Goal: Submit feedback/report problem: Submit feedback/report problem

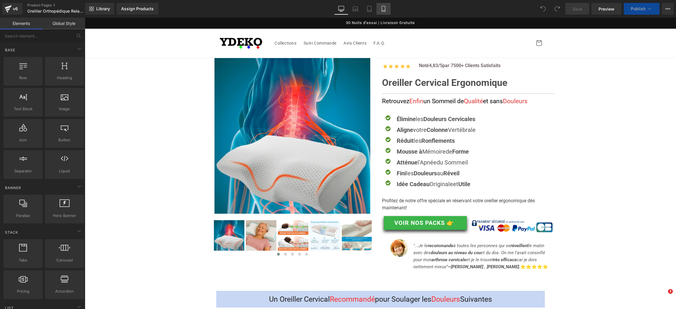
click at [385, 6] on icon at bounding box center [383, 9] width 6 height 6
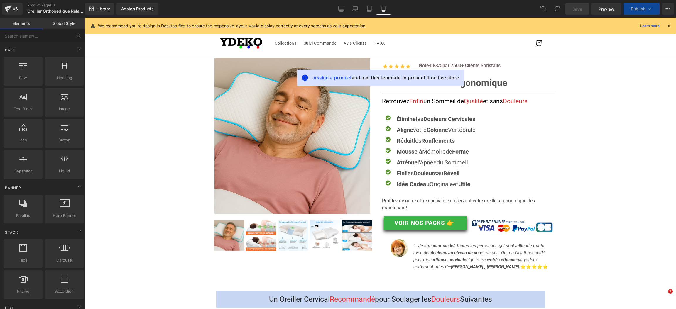
click at [383, 10] on icon at bounding box center [383, 9] width 6 height 6
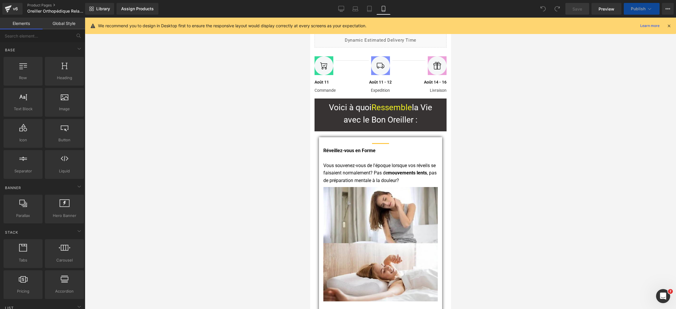
scroll to position [4692, 0]
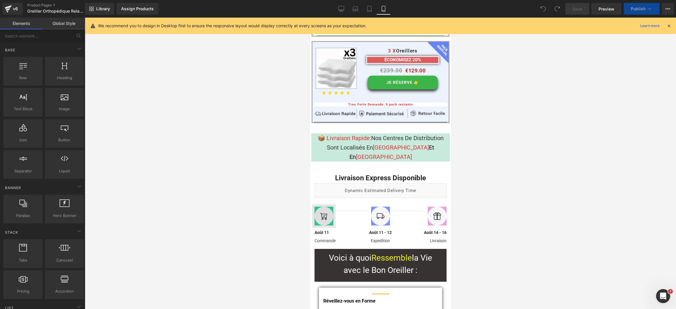
click at [322, 204] on div "Image" at bounding box center [335, 215] width 46 height 23
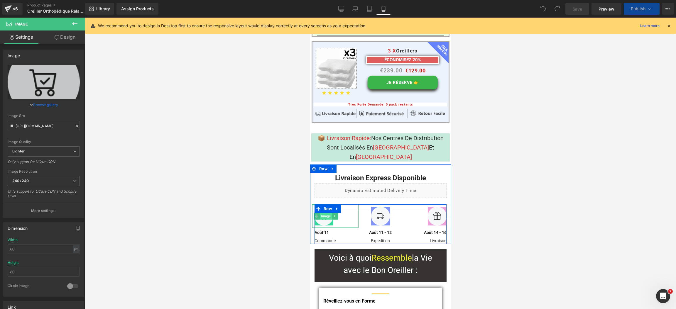
click at [325, 213] on span "Image" at bounding box center [326, 216] width 12 height 7
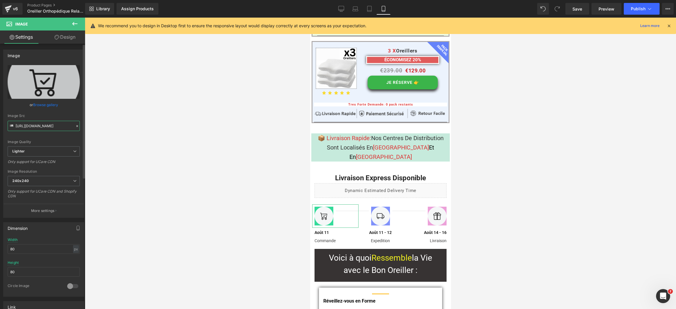
click at [37, 123] on input "[URL][DOMAIN_NAME]" at bounding box center [44, 126] width 72 height 10
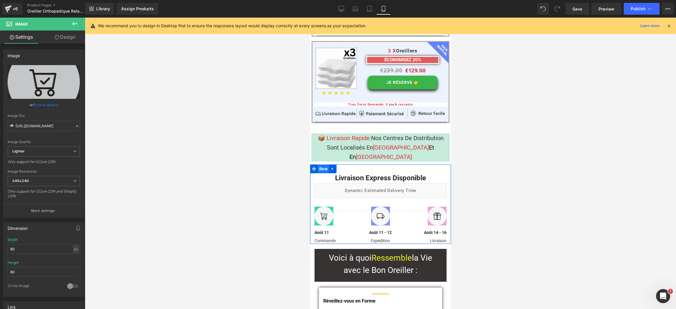
click at [323, 164] on span "Row" at bounding box center [322, 168] width 11 height 9
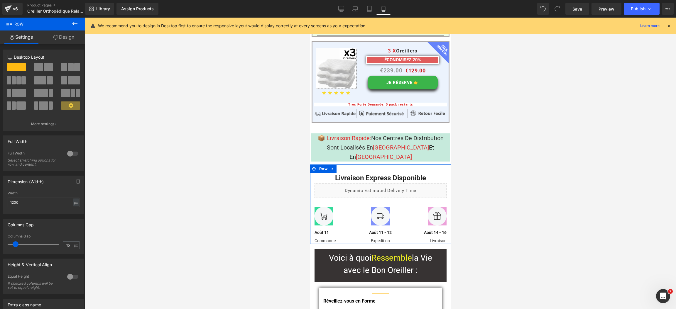
click at [71, 35] on link "Design" at bounding box center [64, 36] width 43 height 13
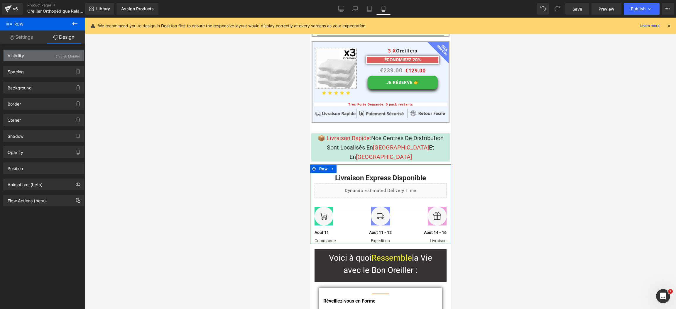
click at [43, 53] on div "Visibility (Tablet, Mobile)" at bounding box center [44, 55] width 80 height 11
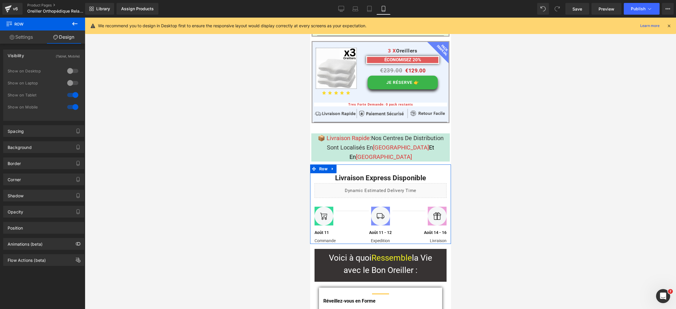
click at [67, 82] on div at bounding box center [73, 82] width 14 height 9
click at [67, 69] on div at bounding box center [73, 70] width 14 height 9
click at [347, 6] on link "Desktop" at bounding box center [341, 9] width 14 height 12
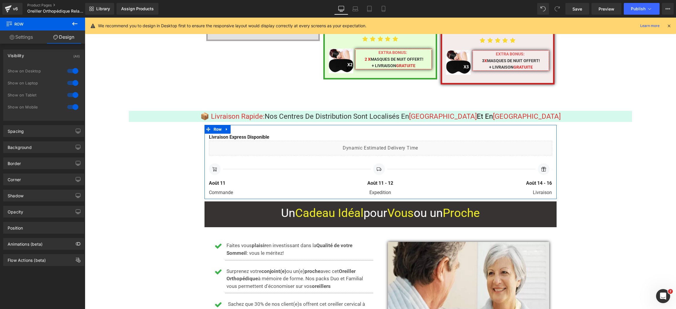
scroll to position [3437, 0]
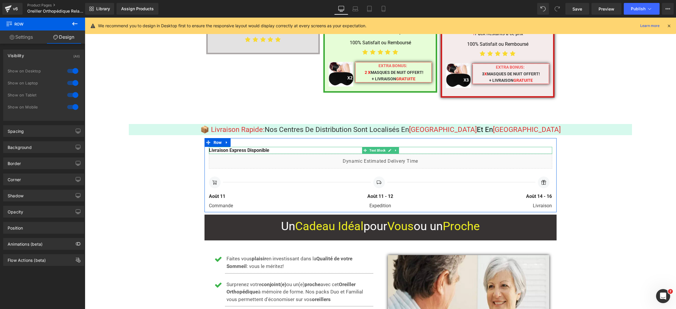
click at [231, 147] on div at bounding box center [380, 147] width 343 height 1
click at [231, 147] on strong "Livraison Express Disponible" at bounding box center [239, 150] width 60 height 6
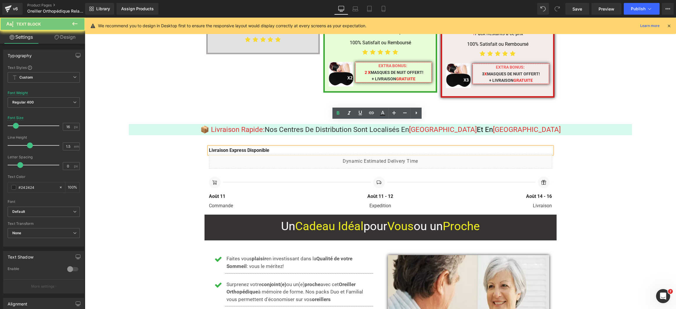
click at [231, 147] on strong "Livraison Express Disponible" at bounding box center [239, 150] width 60 height 6
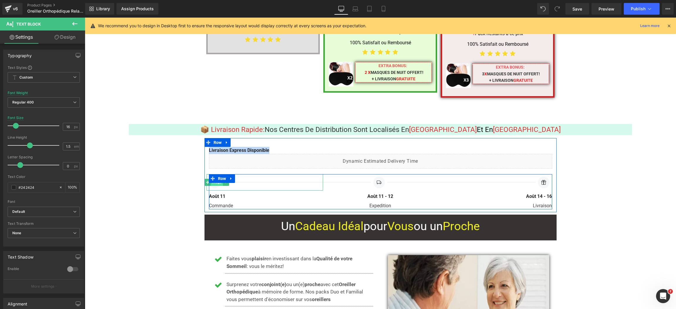
click at [211, 179] on span "Image" at bounding box center [217, 182] width 12 height 7
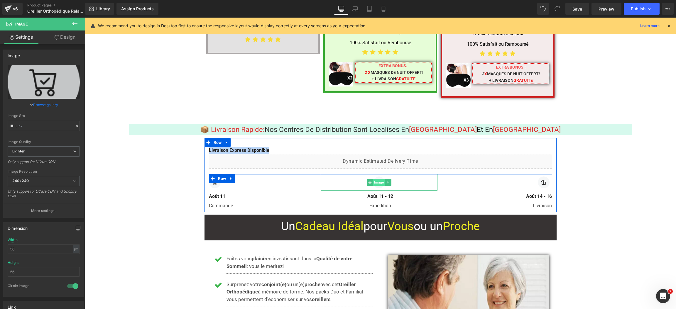
click at [377, 179] on span "Image" at bounding box center [379, 182] width 12 height 7
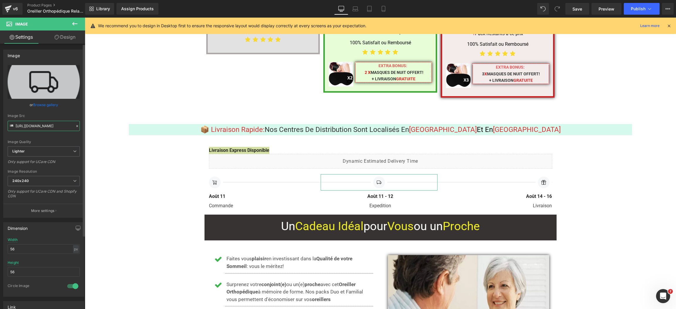
click at [36, 126] on input "https://ucarecdn.com/f7345a00-b415-4d19-82c9-763dfef87fb8/-/format/auto/-/previ…" at bounding box center [44, 126] width 72 height 10
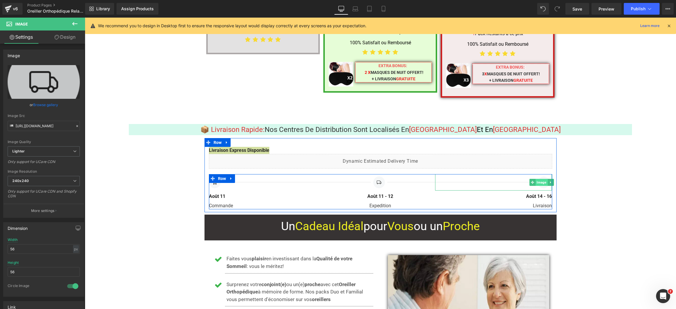
click at [542, 179] on span "Image" at bounding box center [541, 182] width 12 height 7
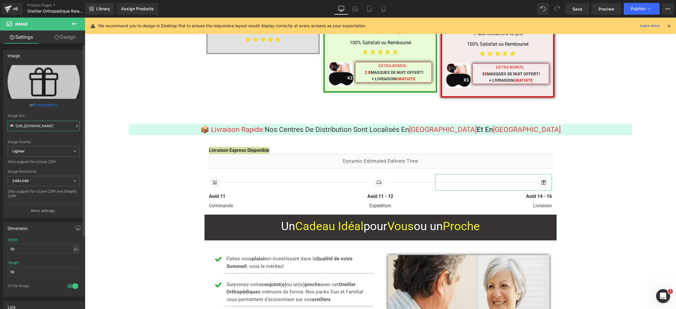
click at [32, 125] on input "[URL][DOMAIN_NAME]" at bounding box center [44, 126] width 72 height 10
click at [33, 125] on input "[URL][DOMAIN_NAME]" at bounding box center [44, 126] width 72 height 10
click at [661, 296] on icon "Open Intercom Messenger" at bounding box center [663, 296] width 10 height 10
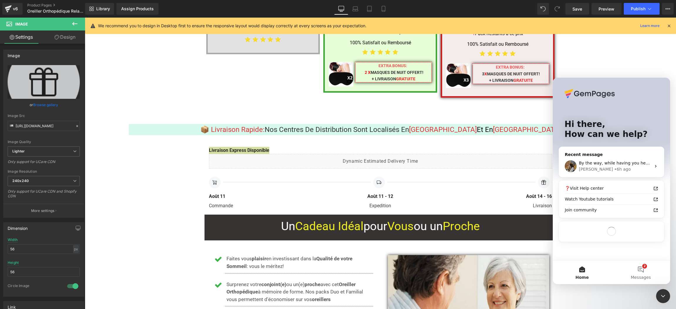
scroll to position [0, 0]
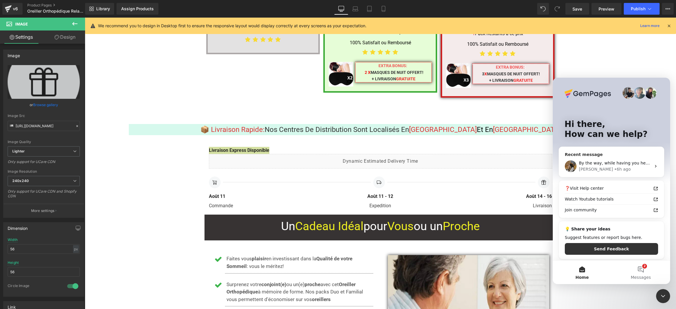
click at [614, 167] on div "• 6h ago" at bounding box center [622, 169] width 17 height 6
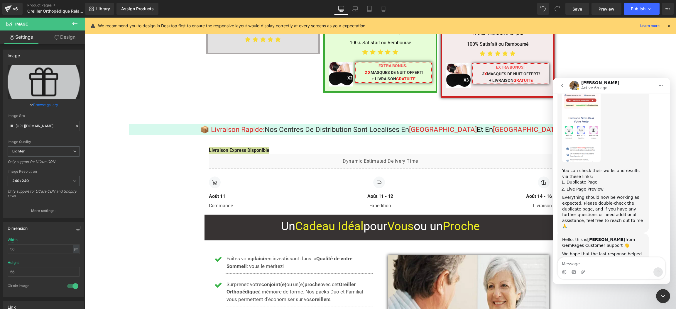
scroll to position [1714, 0]
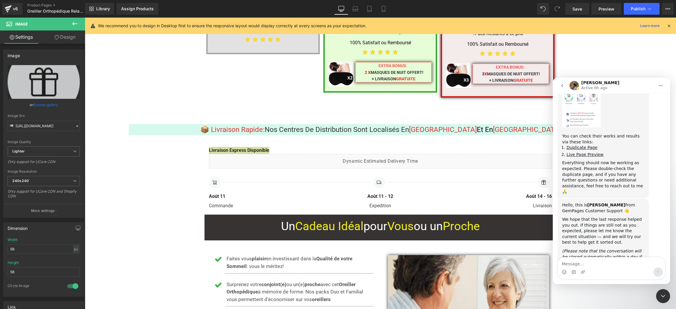
click at [382, 8] on div at bounding box center [338, 145] width 676 height 291
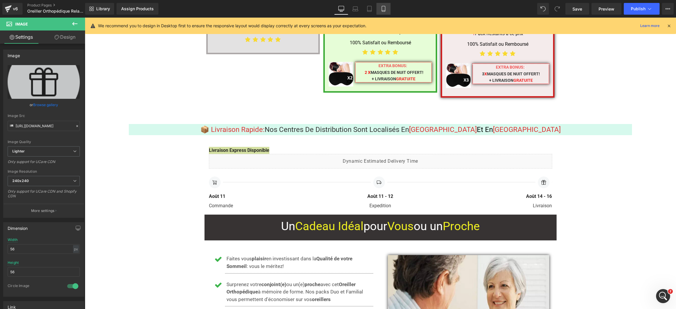
click at [384, 8] on icon at bounding box center [383, 9] width 6 height 6
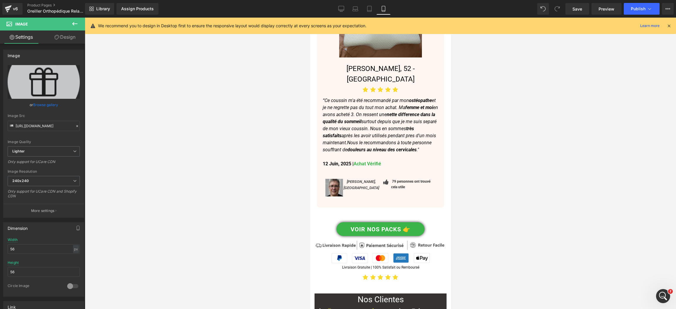
scroll to position [4654, 0]
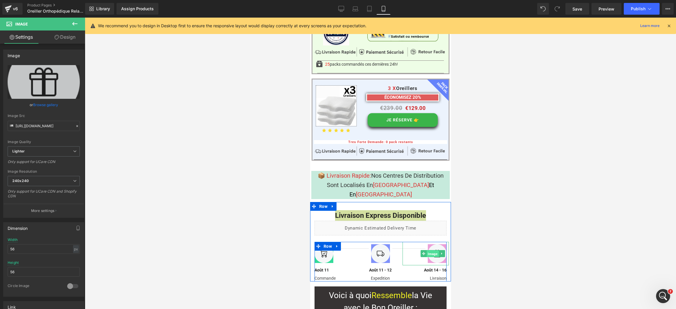
click at [427, 250] on span "Image" at bounding box center [432, 253] width 12 height 7
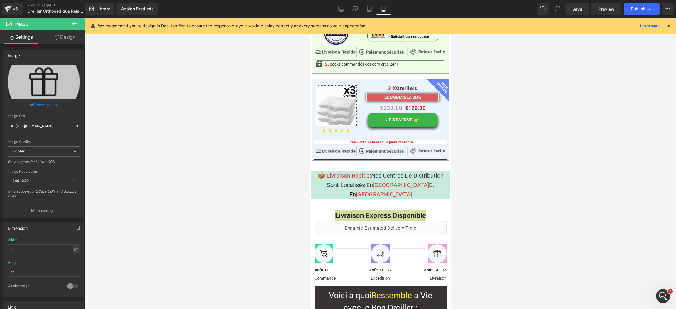
click at [664, 292] on div "Open Intercom Messenger" at bounding box center [662, 295] width 19 height 19
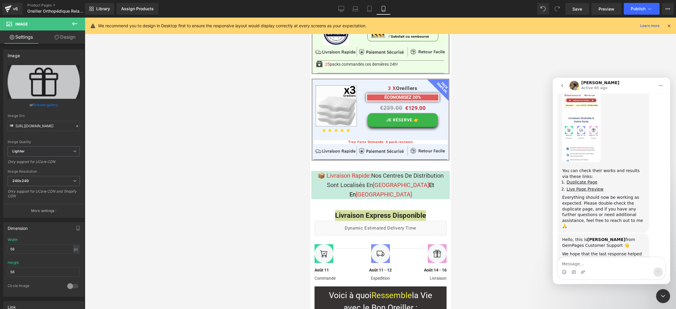
scroll to position [1714, 0]
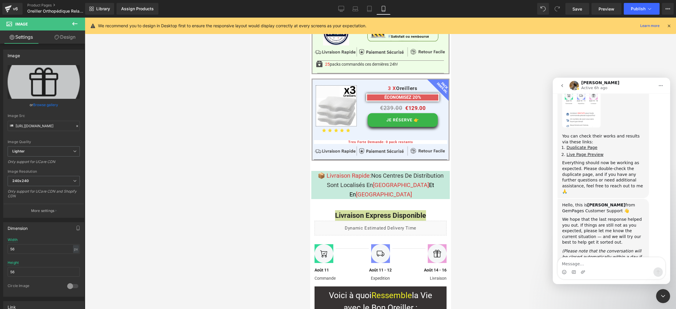
click at [603, 269] on div "Intercom messenger" at bounding box center [610, 271] width 107 height 9
click at [603, 266] on textarea "Message…" at bounding box center [610, 262] width 107 height 10
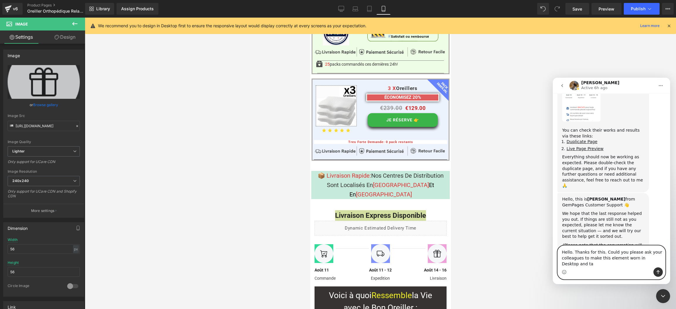
scroll to position [1726, 0]
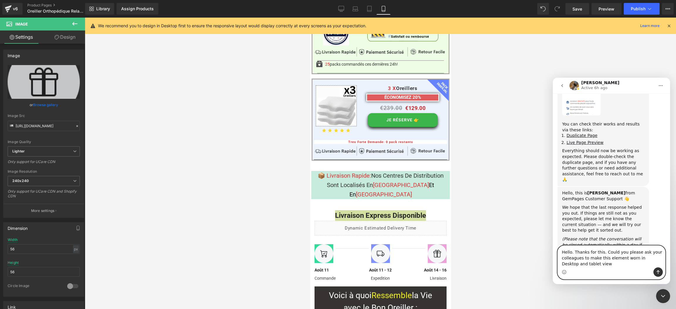
type textarea "Hello. Thanks for this. Could you please ask your colleagues to make this eleme…"
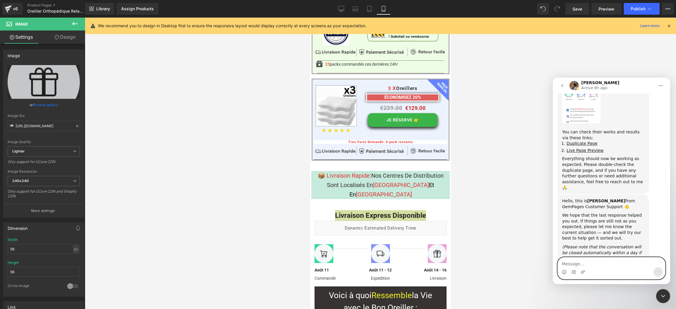
scroll to position [1759, 0]
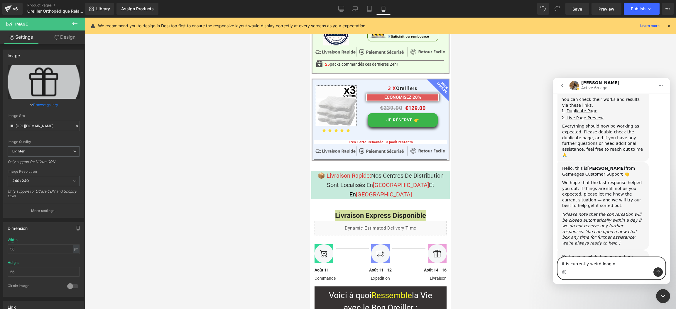
type textarea "it is currently weird looging"
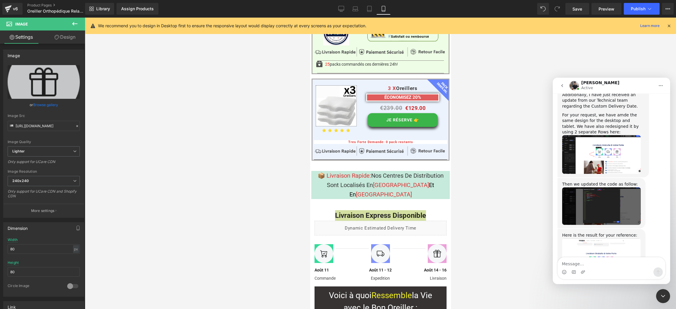
scroll to position [4654, 0]
click at [318, 165] on div at bounding box center [338, 145] width 676 height 291
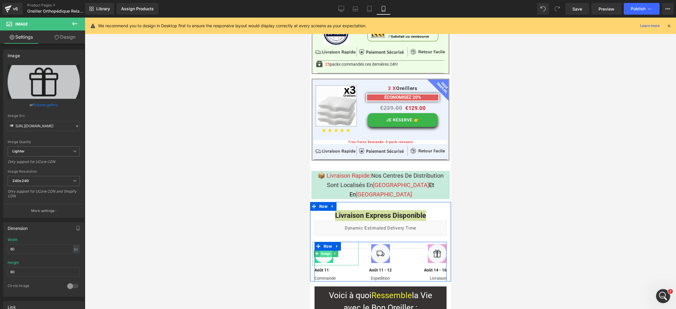
click at [323, 250] on span "Image" at bounding box center [326, 253] width 12 height 7
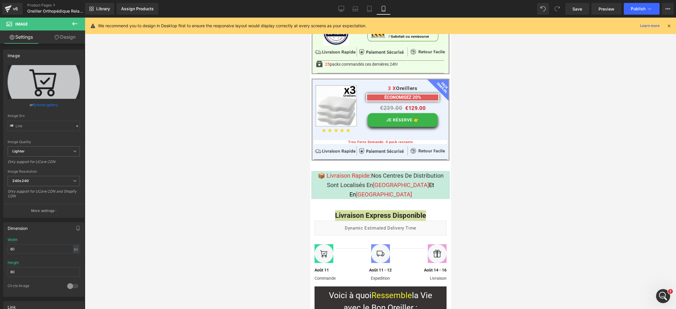
type input "[URL][DOMAIN_NAME]"
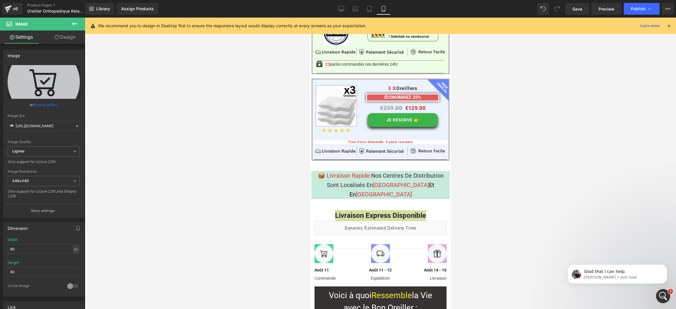
scroll to position [0, 0]
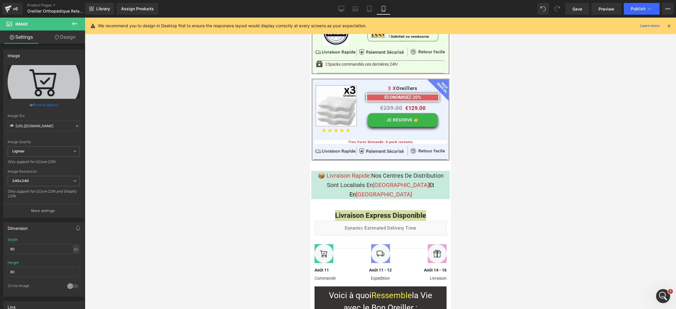
click at [666, 301] on div "Open Intercom Messenger" at bounding box center [662, 295] width 19 height 19
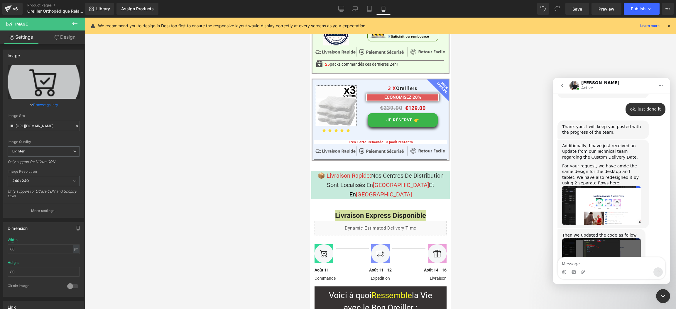
scroll to position [4223, 0]
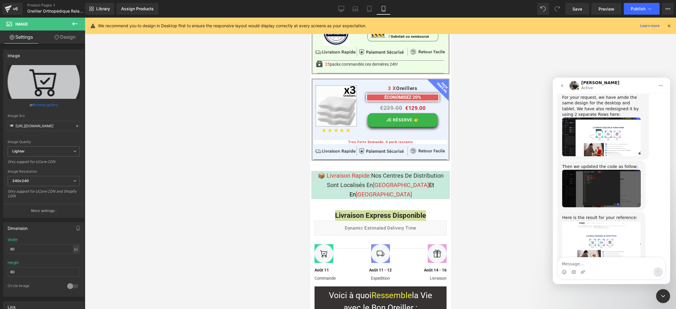
click at [322, 159] on div at bounding box center [338, 145] width 676 height 291
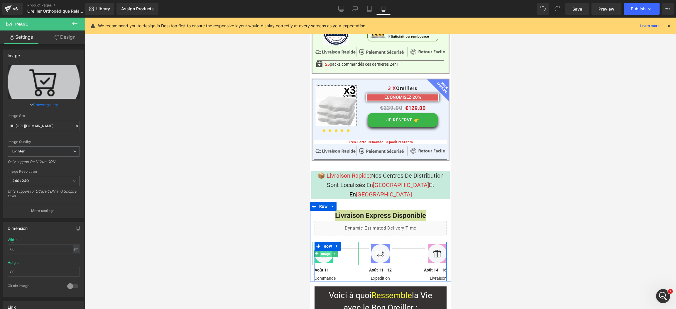
click at [323, 250] on span "Image" at bounding box center [326, 253] width 12 height 7
click at [320, 242] on span at bounding box center [318, 246] width 8 height 9
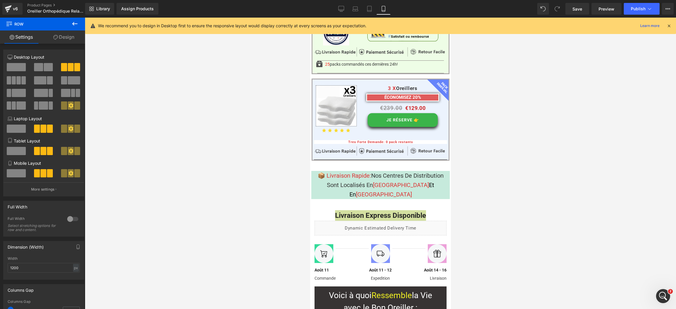
click at [656, 294] on div "Open Intercom Messenger" at bounding box center [662, 295] width 19 height 19
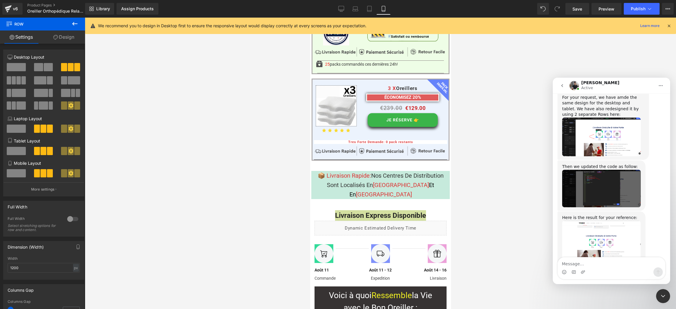
click at [590, 263] on textarea "Message…" at bounding box center [610, 262] width 107 height 10
type textarea "something is wrong with tthe new design"
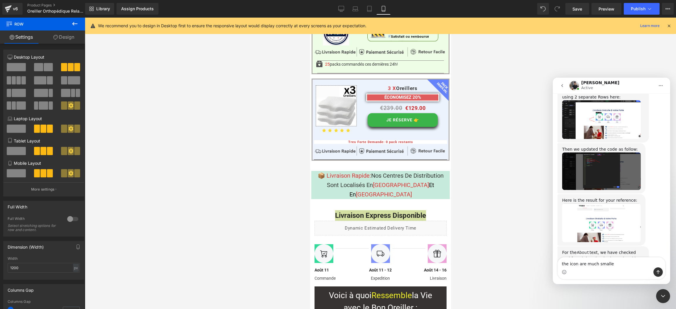
type textarea "the icon are much smaller"
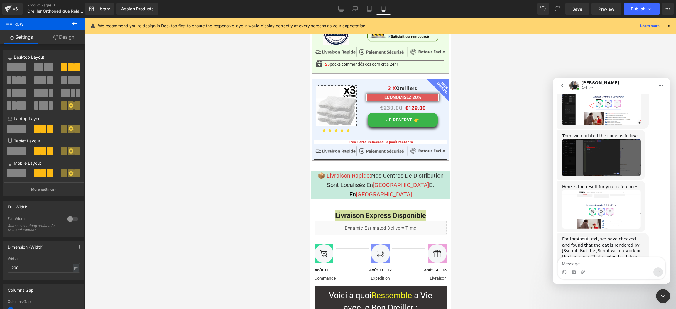
click at [203, 162] on div at bounding box center [338, 145] width 676 height 291
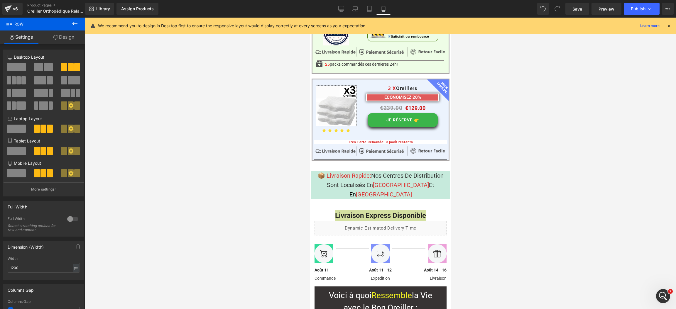
scroll to position [4277, 0]
drag, startPoint x: 669, startPoint y: 293, endPoint x: 13, endPoint y: 5, distance: 716.5
click at [669, 293] on span "2" at bounding box center [670, 291] width 5 height 5
click at [666, 294] on icon "Open Intercom Messenger" at bounding box center [663, 296] width 10 height 10
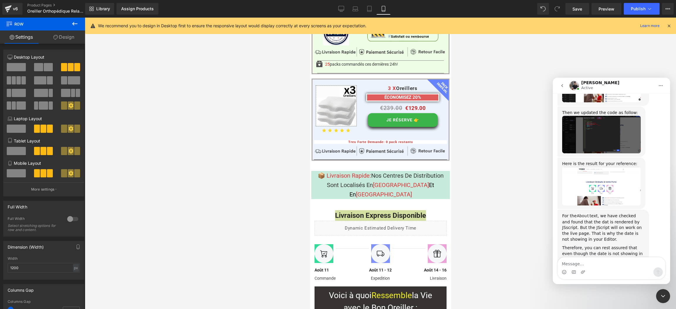
click at [595, 272] on div "Intercom messenger" at bounding box center [610, 271] width 107 height 9
click at [592, 273] on div "Intercom messenger" at bounding box center [610, 271] width 107 height 9
click at [581, 266] on textarea "Message…" at bounding box center [610, 262] width 107 height 10
type textarea "Here is the original"
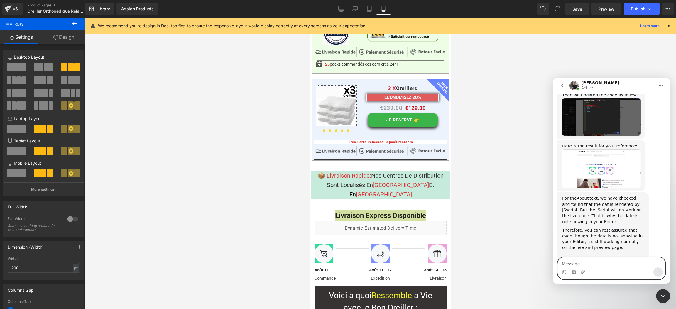
paste textarea "Message…"
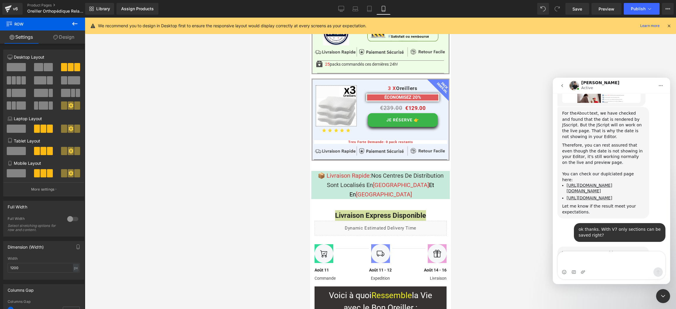
scroll to position [4375, 0]
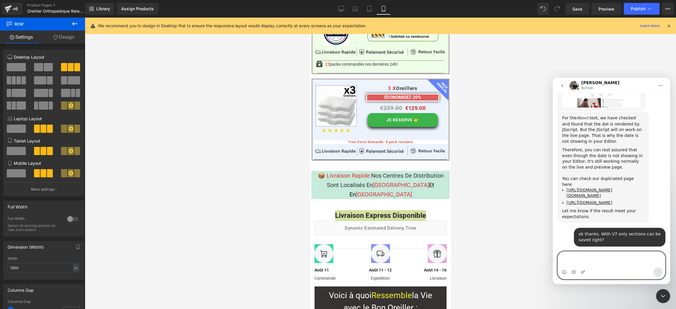
click at [585, 264] on textarea "Message…" at bounding box center [610, 260] width 107 height 16
type textarea "Now we have"
paste textarea "Message…"
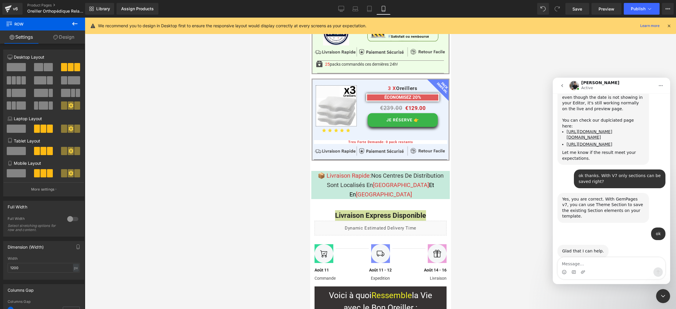
scroll to position [4456, 0]
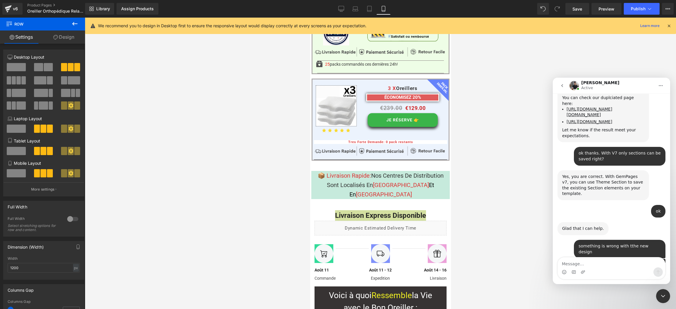
click at [598, 269] on div "Intercom messenger" at bounding box center [610, 271] width 107 height 9
click at [598, 265] on textarea "Message…" at bounding box center [610, 262] width 107 height 10
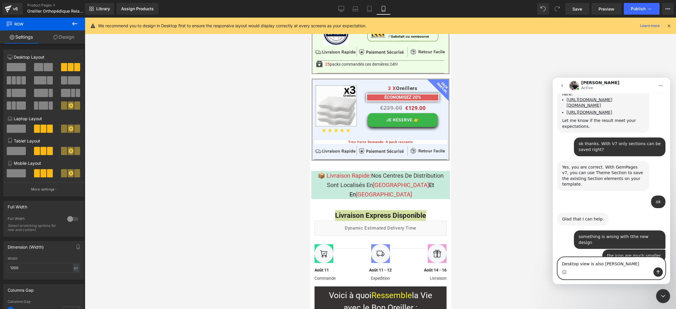
type textarea "Desktop view is also strange"
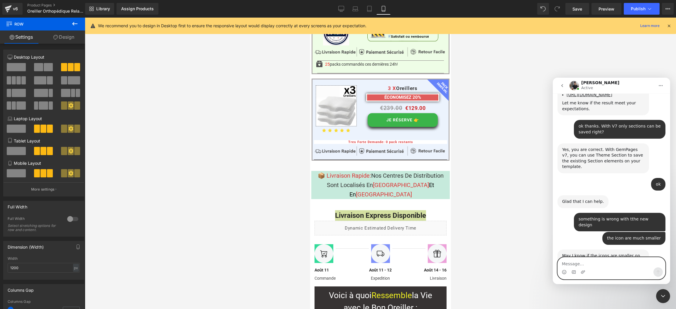
paste textarea "t"
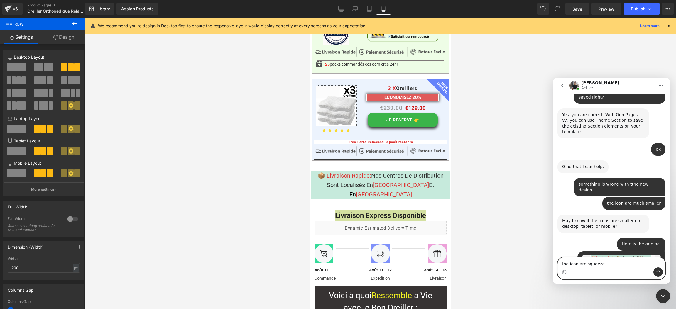
type textarea "the icon are squeezed"
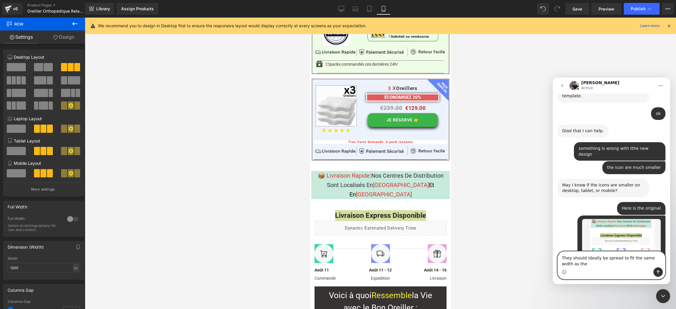
scroll to position [4560, 0]
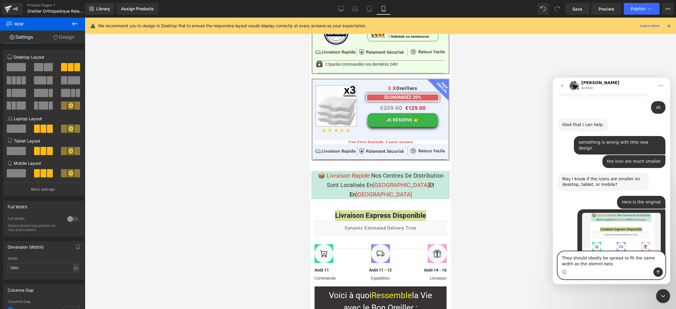
type textarea "They should ideally be spread to fit the same width as the elemnt below"
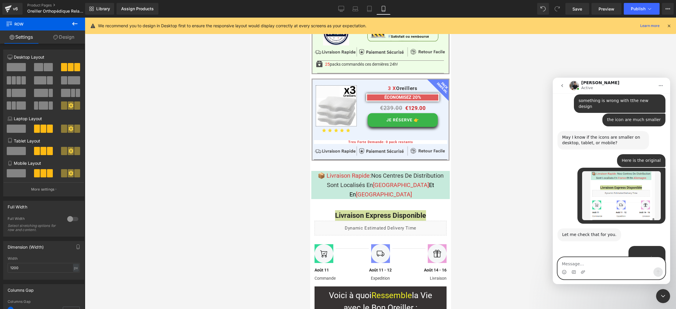
scroll to position [4609, 0]
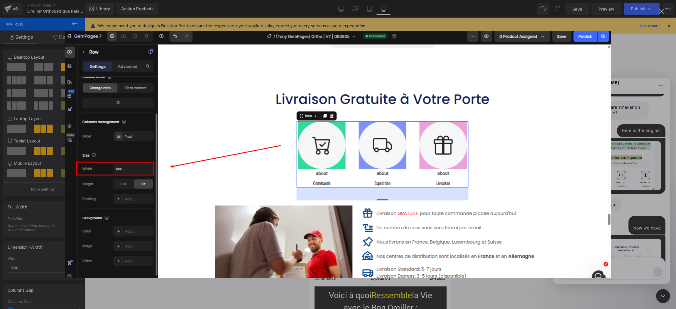
scroll to position [4670, 0]
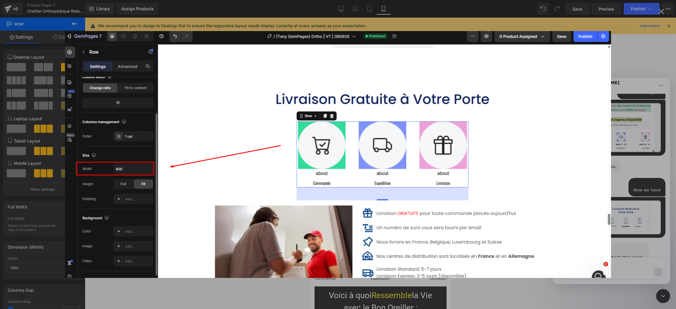
click at [652, 138] on div "Intercom messenger" at bounding box center [338, 154] width 676 height 309
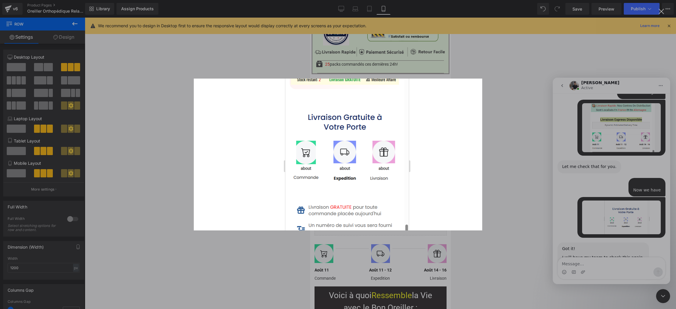
scroll to position [0, 0]
click at [485, 56] on div "Intercom messenger" at bounding box center [338, 154] width 676 height 309
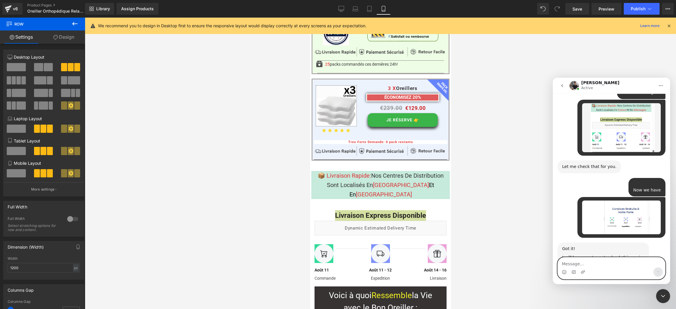
click at [600, 263] on textarea "Message…" at bounding box center [610, 262] width 107 height 10
type textarea "Here is the original from gempage 6"
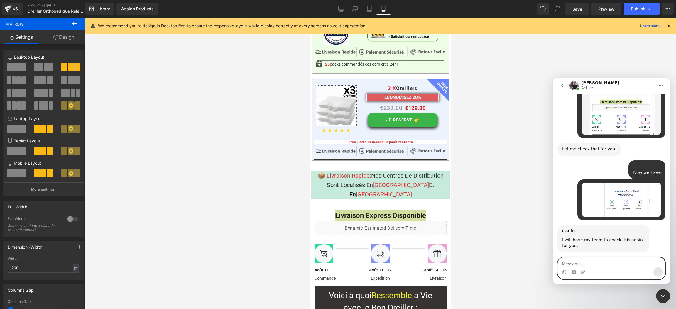
paste textarea "[URL][DOMAIN_NAME][DOMAIN_NAME]"
type textarea "[URL][DOMAIN_NAME][DOMAIN_NAME]"
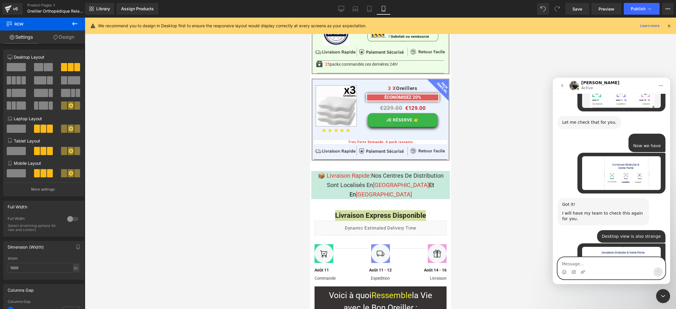
scroll to position [4718, 0]
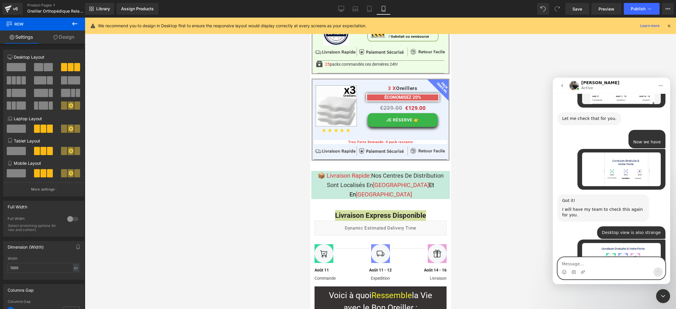
click at [605, 268] on div "Intercom messenger" at bounding box center [610, 271] width 107 height 9
type textarea "just below the bundles"
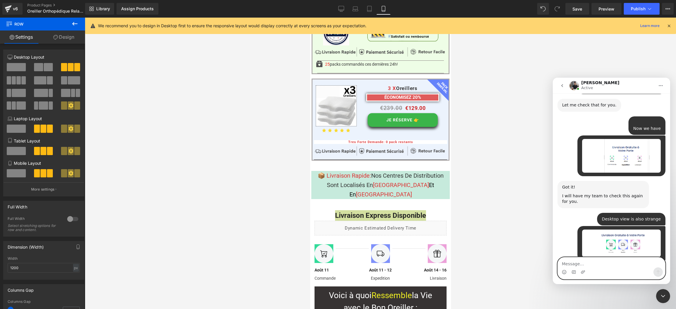
click at [603, 262] on textarea "Message…" at bounding box center [610, 262] width 107 height 10
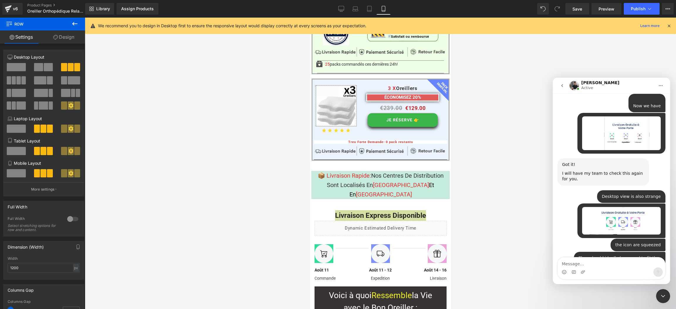
scroll to position [4754, 0]
click at [592, 266] on textarea "Message…" at bounding box center [610, 262] width 107 height 10
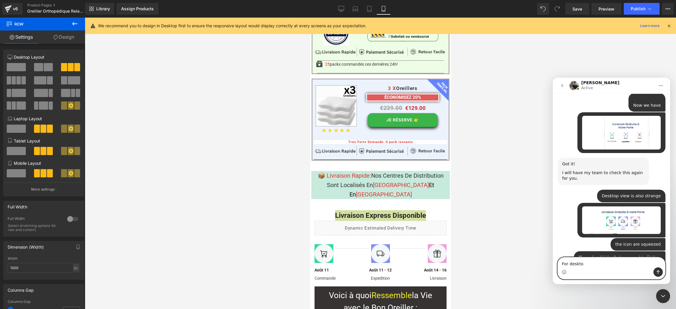
type textarea "For desktop"
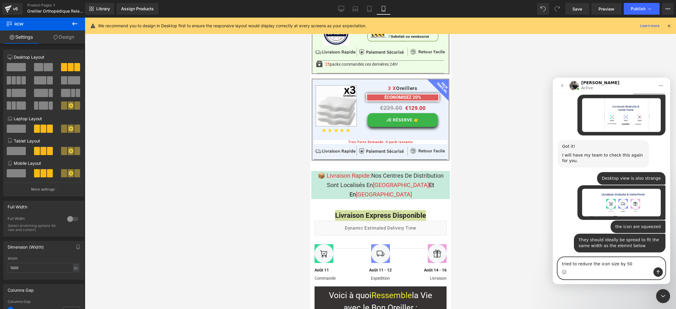
type textarea "tried to reduce the icon size by 50%"
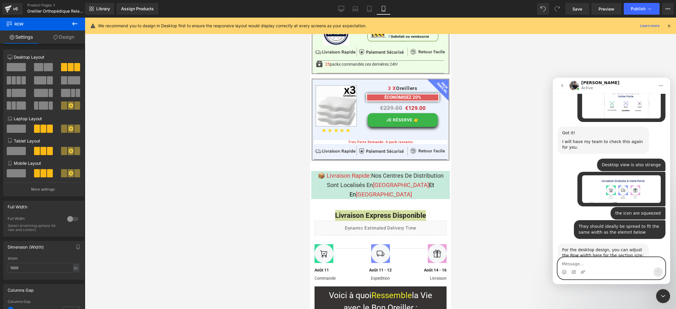
type textarea "b"
type textarea "width 50%"
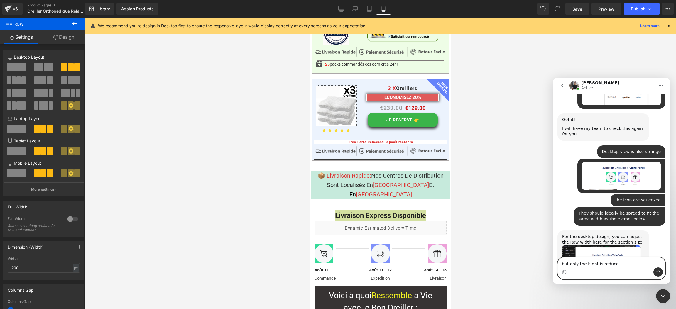
type textarea "but only the hight is reduced"
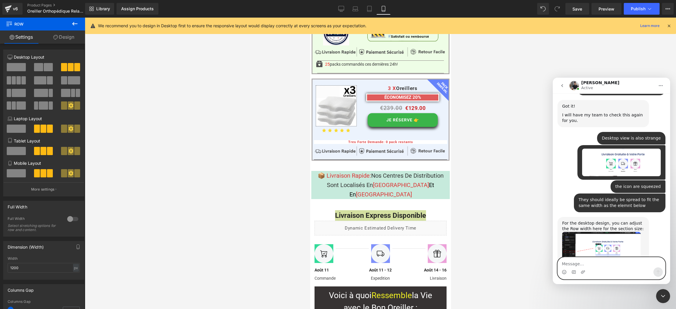
paste textarea "Message…"
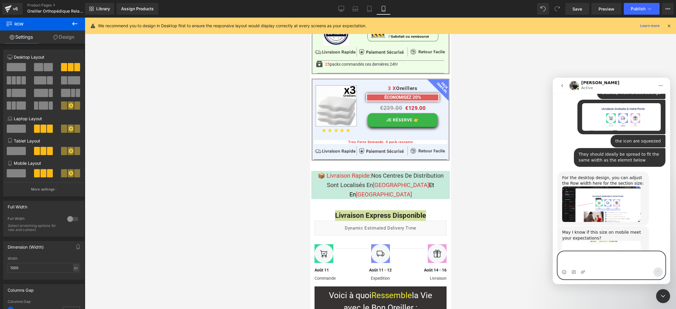
scroll to position [4860, 0]
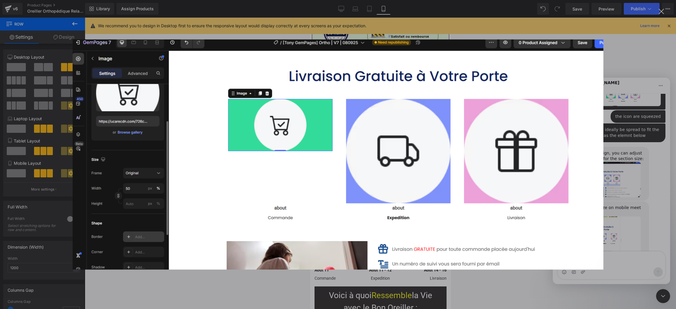
scroll to position [4926, 0]
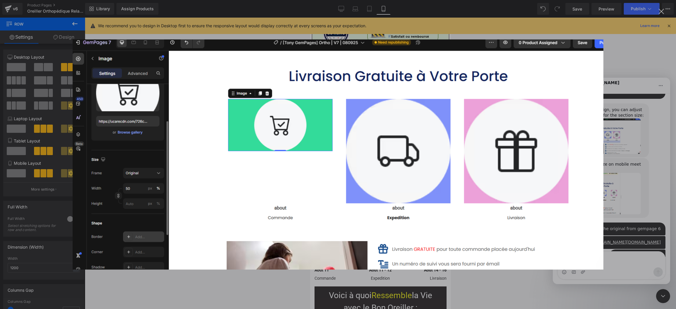
click at [649, 101] on div "Intercom messenger" at bounding box center [338, 154] width 676 height 309
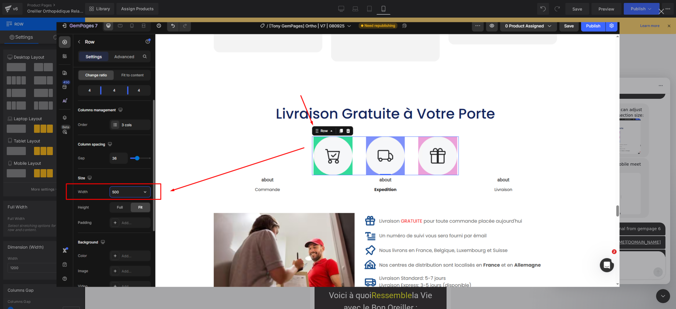
click at [637, 124] on div "Intercom messenger" at bounding box center [338, 154] width 676 height 309
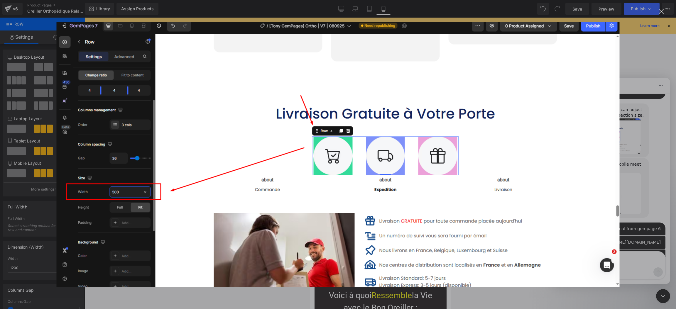
click at [633, 154] on div "Intercom messenger" at bounding box center [338, 154] width 676 height 309
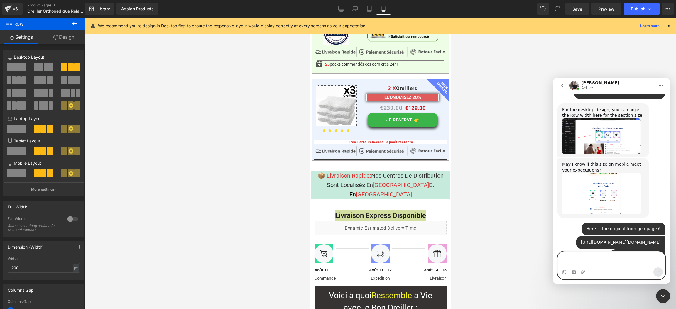
click at [590, 264] on textarea "Message…" at bounding box center [610, 260] width 107 height 16
type textarea "??"
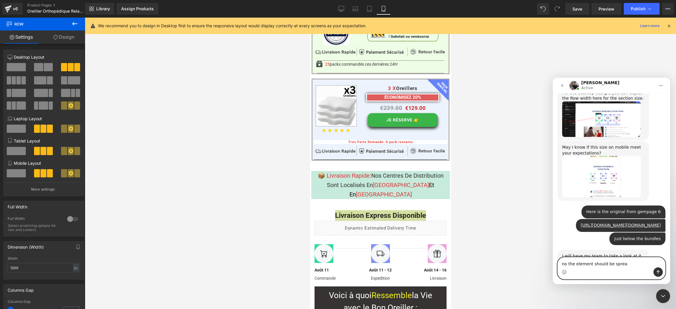
type textarea "no the element should be spread"
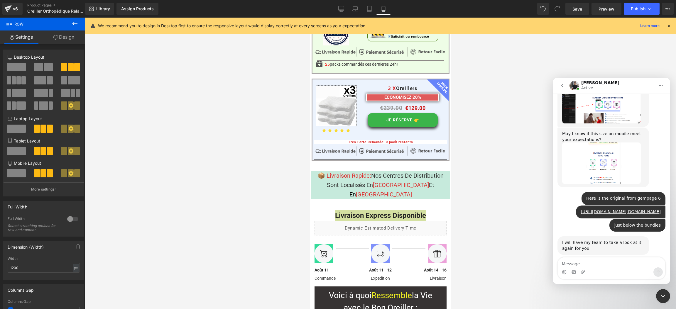
drag, startPoint x: 617, startPoint y: 269, endPoint x: 613, endPoint y: 268, distance: 4.1
click at [615, 269] on div "Intercom messenger" at bounding box center [610, 271] width 107 height 9
click at [608, 266] on textarea "Message…" at bounding box center [610, 262] width 107 height 10
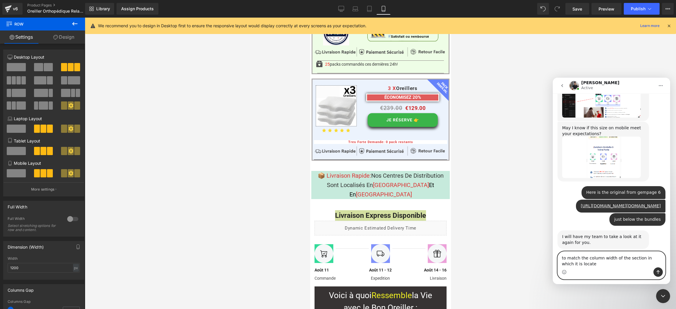
type textarea "to match the column width of the section in which it is located"
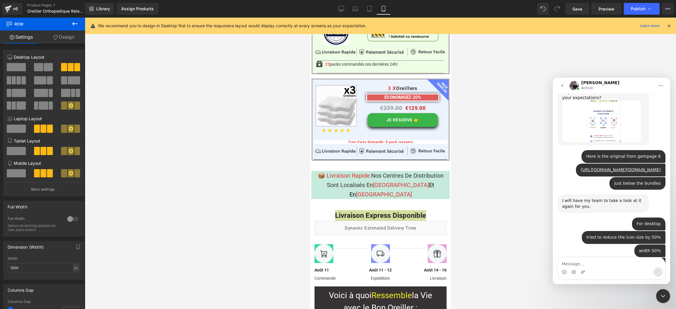
scroll to position [5045, 0]
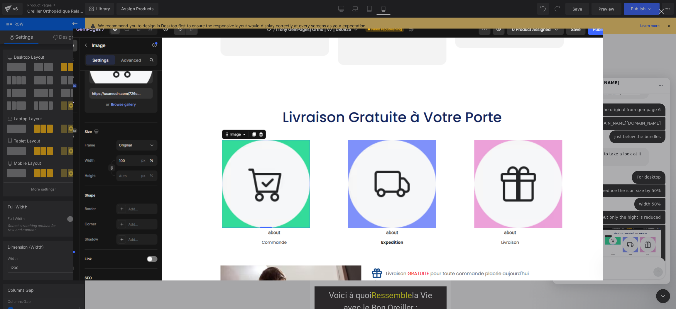
click at [627, 195] on div "Intercom messenger" at bounding box center [338, 154] width 676 height 309
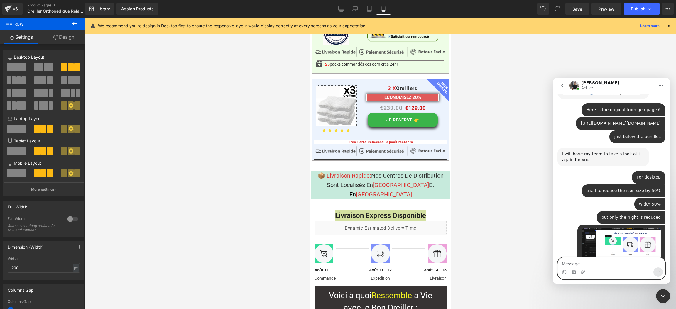
click at [589, 267] on textarea "Message…" at bounding box center [610, 262] width 107 height 10
type textarea "Just want to have like it appears on Mobile"
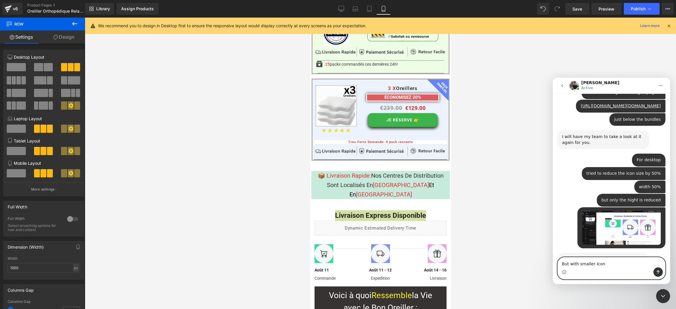
type textarea "But with smaller Icons"
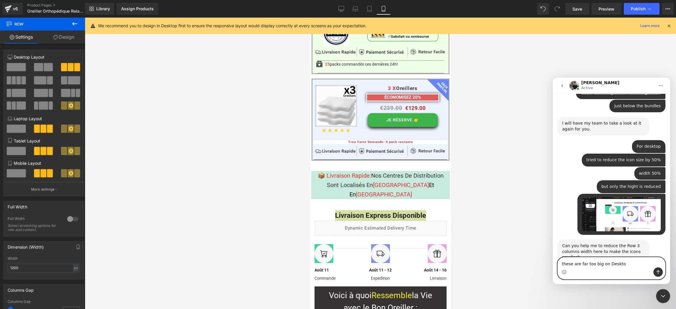
type textarea "these are far too big on Desktop"
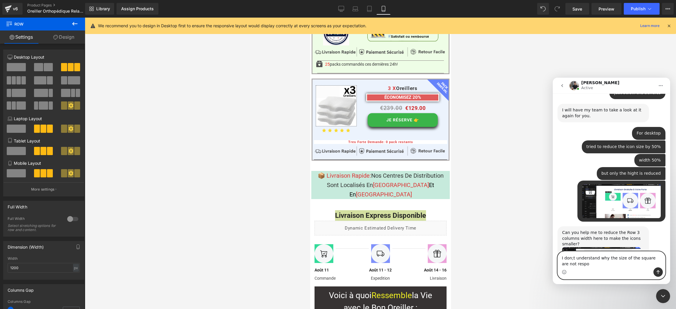
scroll to position [5095, 0]
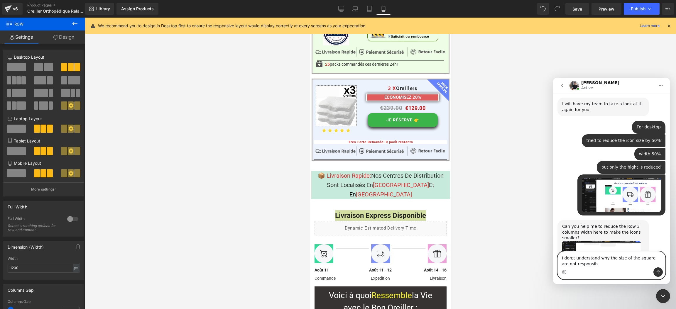
type textarea "I don;t understand why the size of the square are not responsibe"
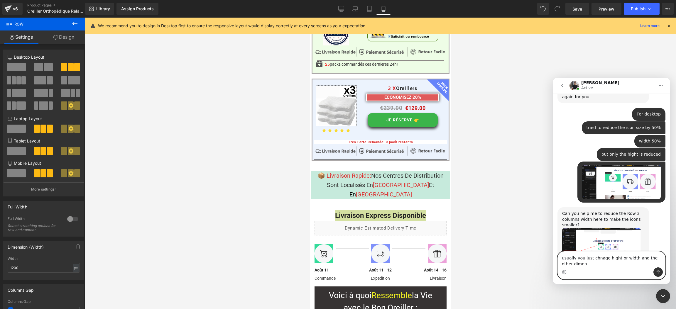
scroll to position [5114, 0]
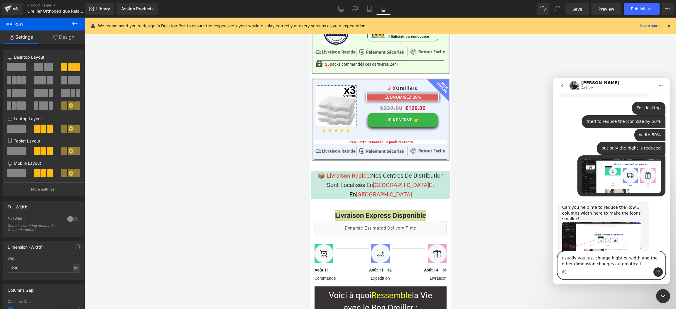
type textarea "usually you just chnage hight or width and the other dimension changes automati…"
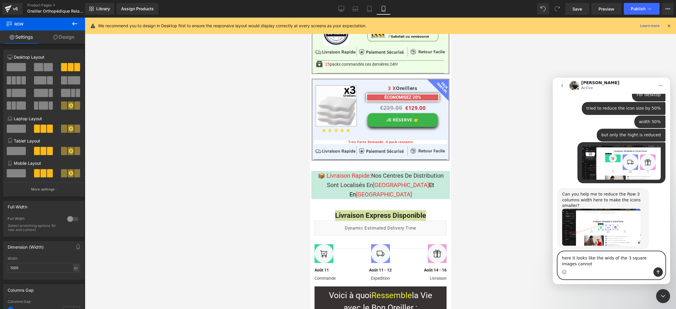
scroll to position [5133, 0]
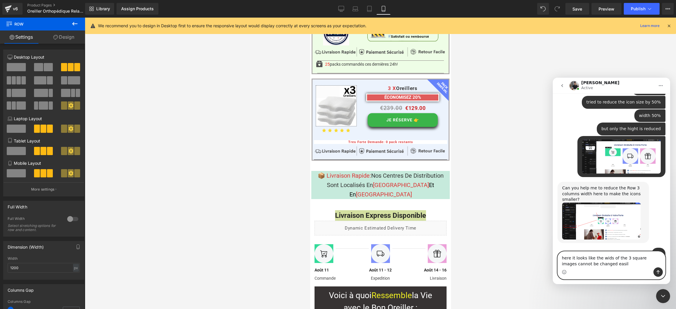
type textarea "here it looks like the wids of the 3 square images cannot be changed easily"
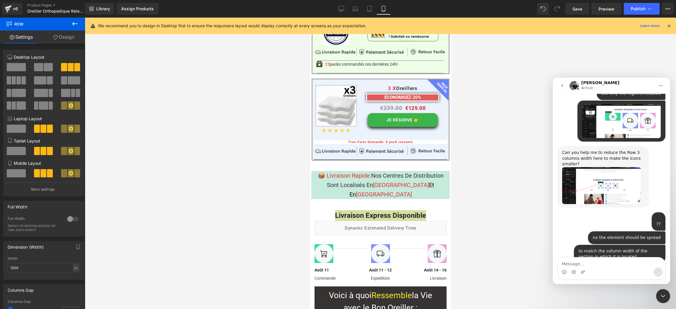
click at [308, 164] on div at bounding box center [338, 145] width 676 height 291
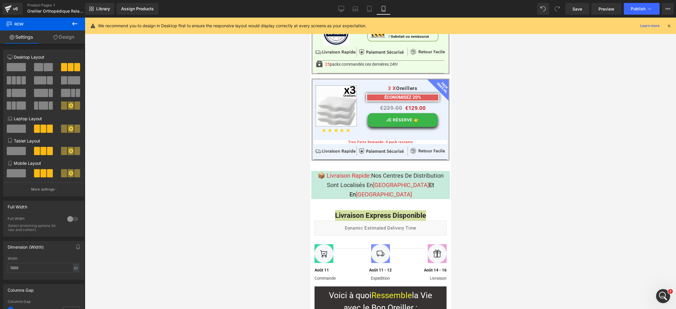
click at [536, 166] on div at bounding box center [380, 163] width 591 height 291
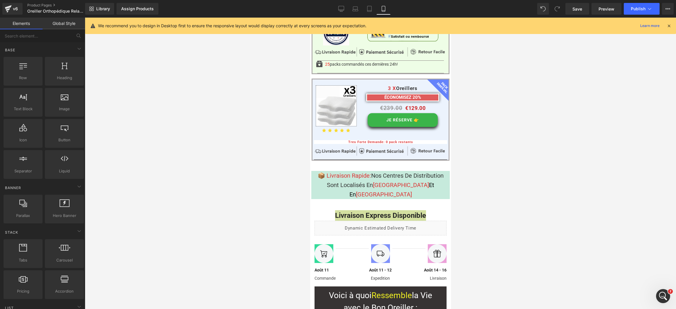
click at [664, 298] on icon "Open Intercom Messenger" at bounding box center [663, 296] width 10 height 10
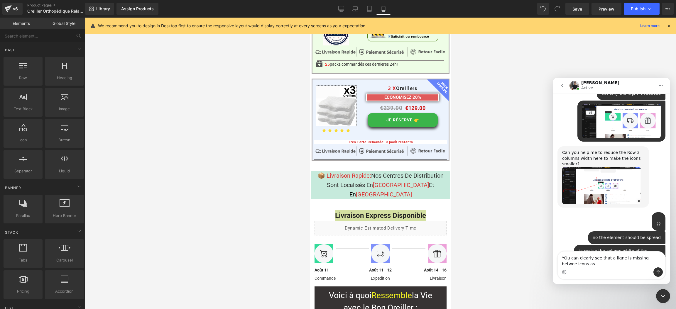
scroll to position [5174, 0]
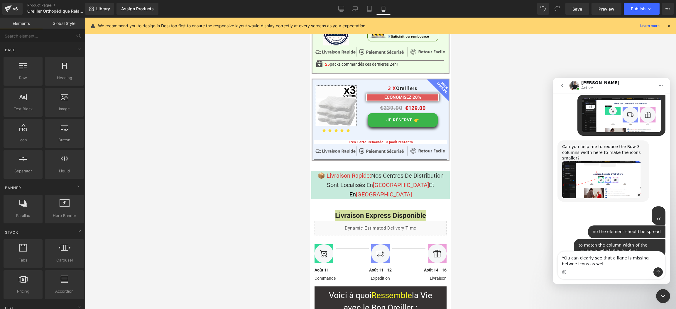
type textarea "YOu can clearly see that a ligne is missing betwee icons as well"
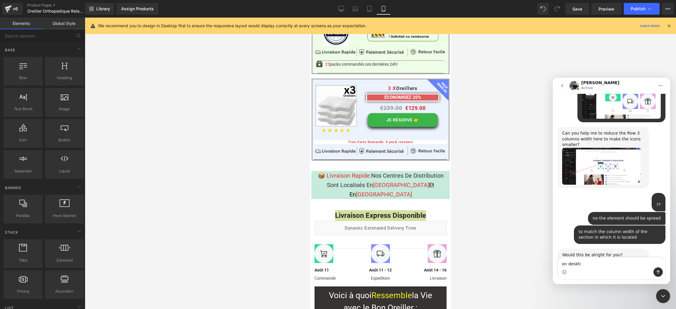
type textarea "on desktio"
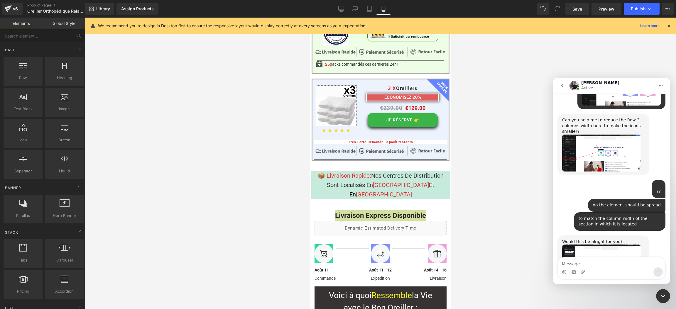
click at [345, 154] on div at bounding box center [338, 145] width 676 height 291
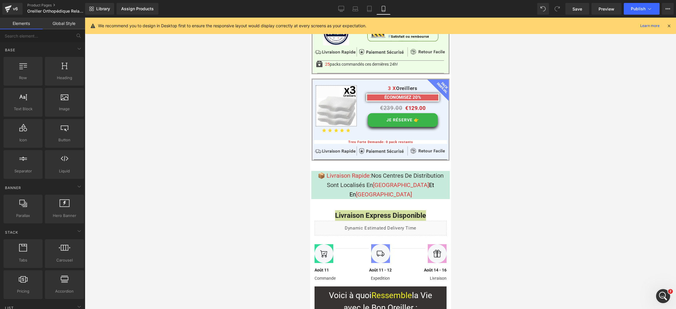
click at [231, 207] on div at bounding box center [380, 163] width 591 height 291
click at [660, 293] on icon "Open Intercom Messenger" at bounding box center [663, 296] width 10 height 10
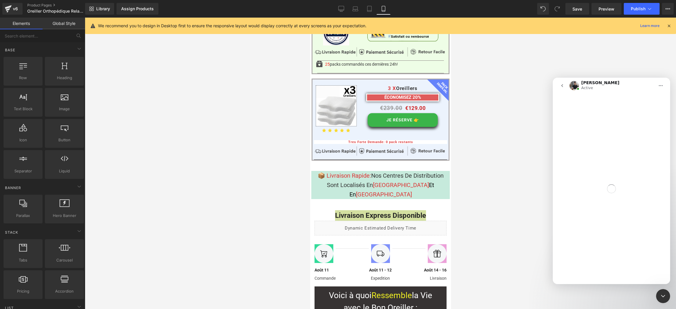
click at [490, 179] on div at bounding box center [338, 145] width 676 height 291
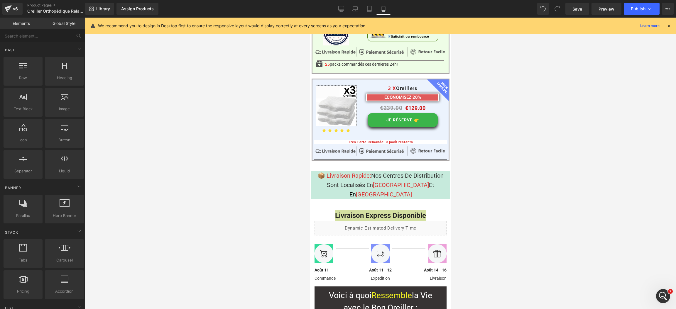
scroll to position [5178, 0]
click at [662, 291] on div "Open Intercom Messenger" at bounding box center [662, 295] width 19 height 19
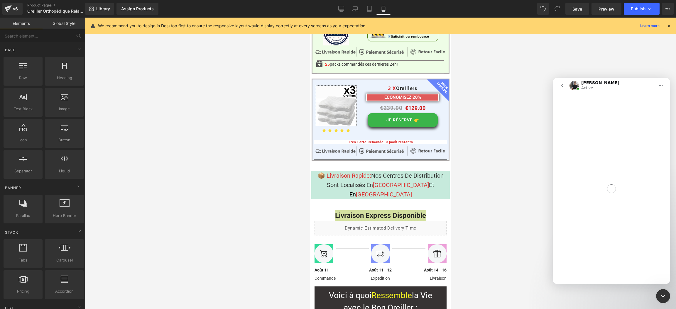
click at [662, 291] on div "Close Intercom Messenger" at bounding box center [663, 296] width 14 height 14
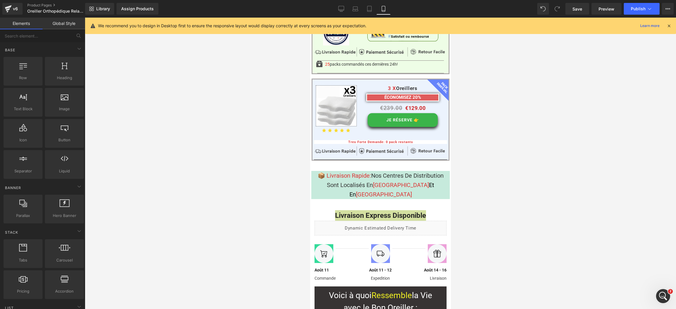
click at [662, 291] on div "Open Intercom Messenger" at bounding box center [662, 295] width 19 height 19
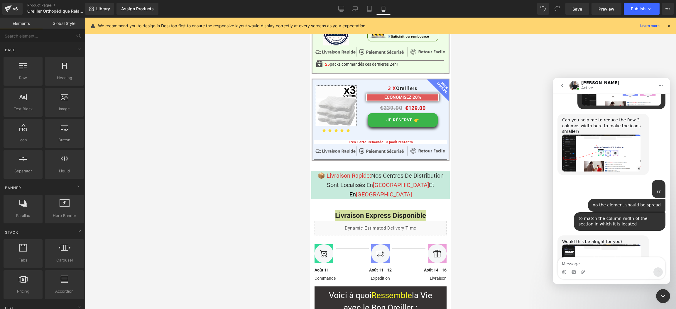
scroll to position [5216, 0]
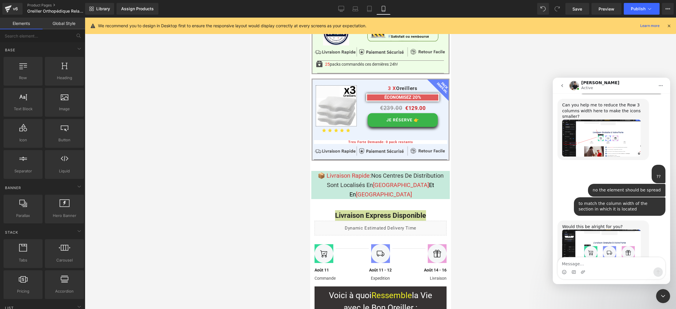
click at [600, 261] on textarea "Message…" at bounding box center [610, 262] width 107 height 10
type textarea "Look carefully"
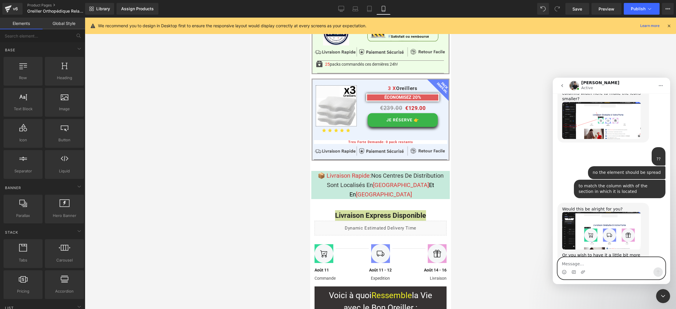
paste textarea "Message…"
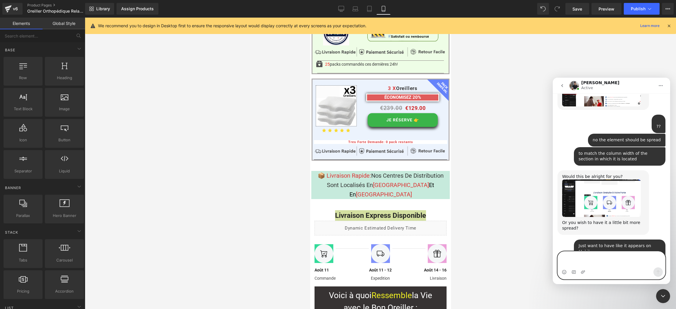
scroll to position [5286, 0]
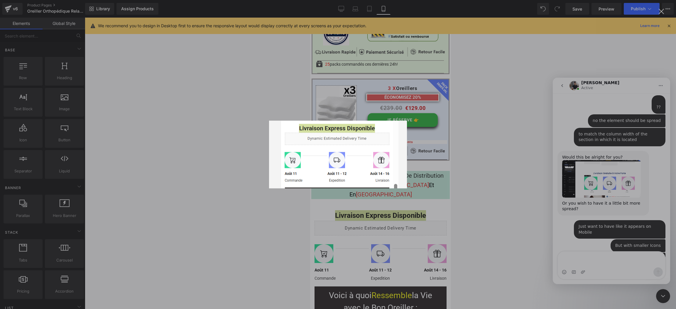
click at [616, 262] on div "Intercom messenger" at bounding box center [338, 154] width 676 height 309
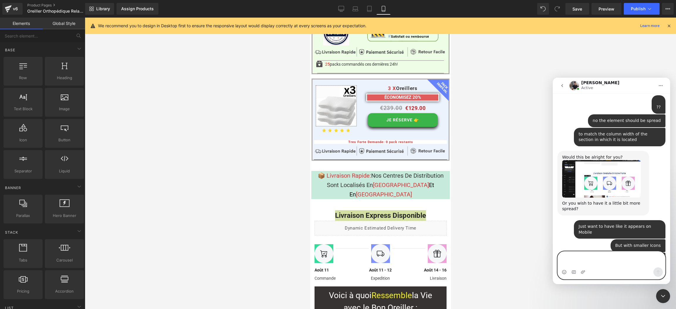
click at [616, 259] on textarea "Message…" at bounding box center [610, 260] width 107 height 16
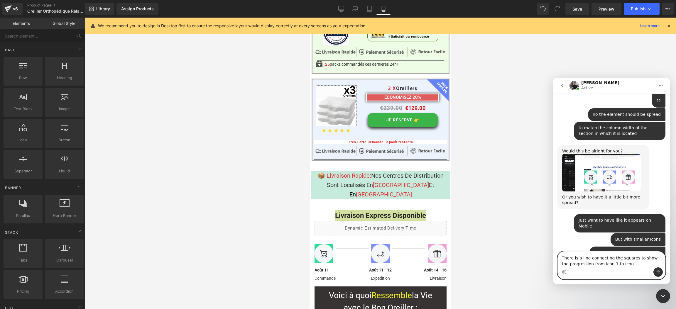
type textarea "There is a line connecting the squares to show the progression from icon 1 to i…"
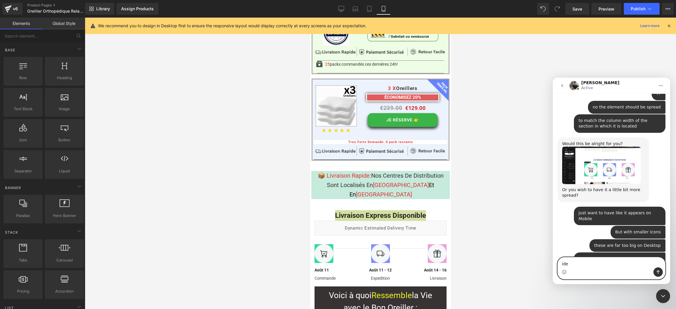
scroll to position [5305, 0]
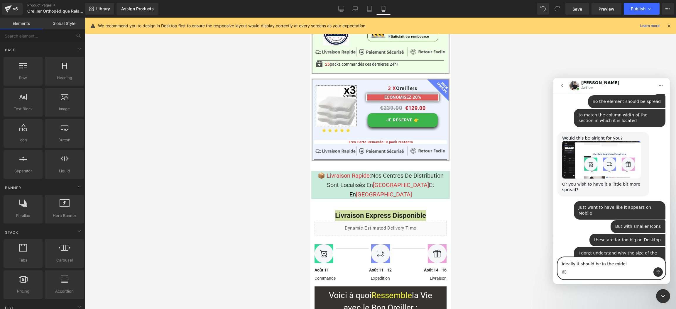
type textarea "ideally it should be in the middle"
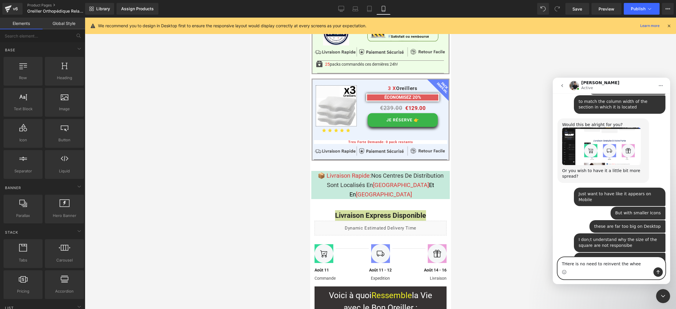
type textarea "THere is no need to reinvent the wheer"
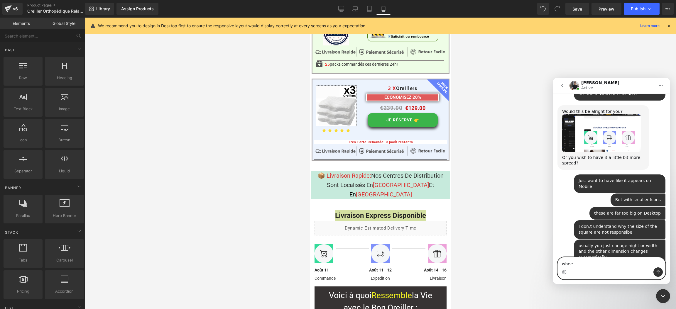
type textarea "wheel"
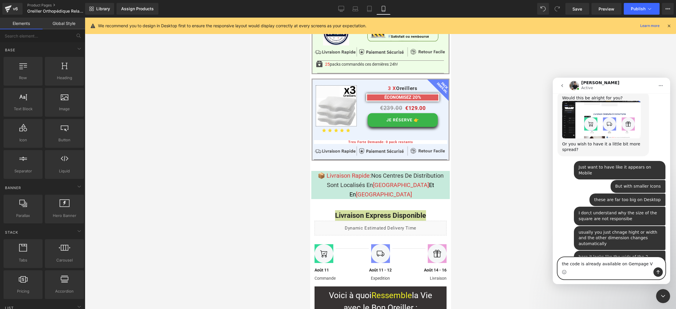
type textarea "the code is already available on Gempage V6"
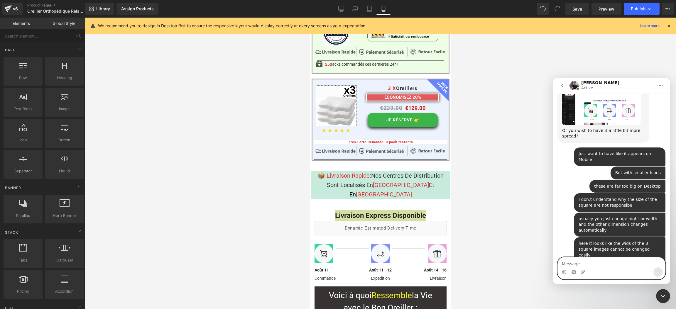
click at [627, 260] on textarea "Message…" at bounding box center [610, 262] width 107 height 10
click at [588, 260] on textarea "I share tr" at bounding box center [610, 262] width 107 height 10
drag, startPoint x: 585, startPoint y: 263, endPoint x: 523, endPoint y: 262, distance: 62.5
click html "[PERSON_NAME] Active We're on GMT + 7 timezone and may get back to you shortly!…"
type textarea "I share once again the page where the element appears"
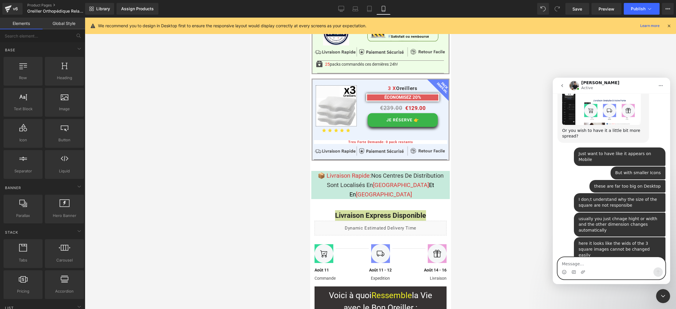
scroll to position [5377, 0]
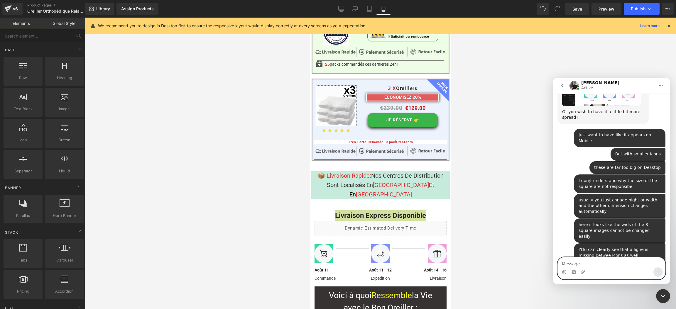
paste textarea "[URL][DOMAIN_NAME][DOMAIN_NAME]"
type textarea "[URL][DOMAIN_NAME][DOMAIN_NAME]"
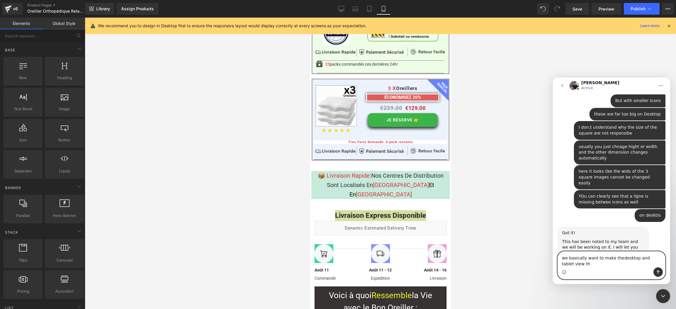
scroll to position [5436, 0]
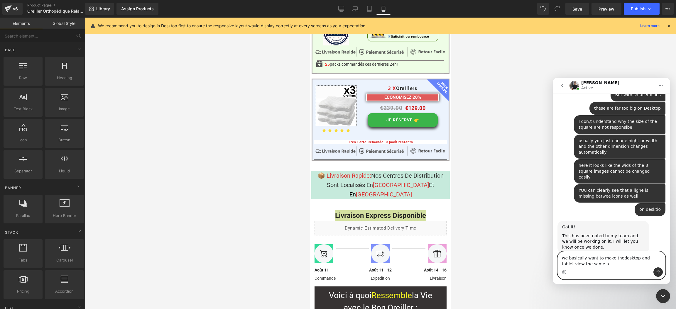
click at [617, 258] on textarea "we basically want to make thedesktop and tablet view the same a" at bounding box center [610, 260] width 107 height 16
click at [616, 257] on textarea "we basically want to make thedesktop and tablet view the same a" at bounding box center [610, 260] width 107 height 16
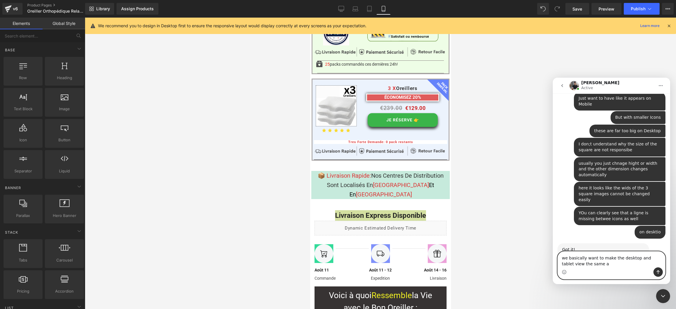
click at [613, 263] on textarea "we basically want to make the desktop and tablet view the same a" at bounding box center [610, 260] width 107 height 16
type textarea "we basically want to make the desktop and tablet view the same as on Mobile"
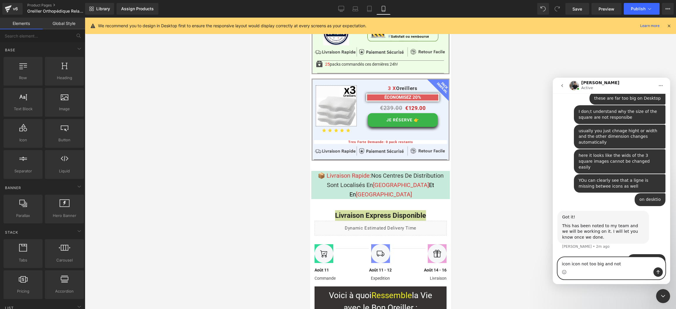
scroll to position [5450, 0]
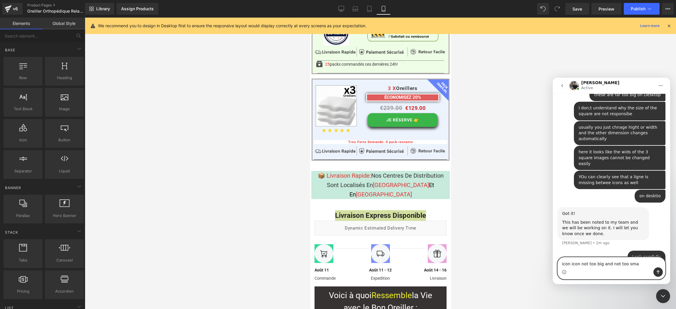
type textarea "icon icon not too big and not too smal"
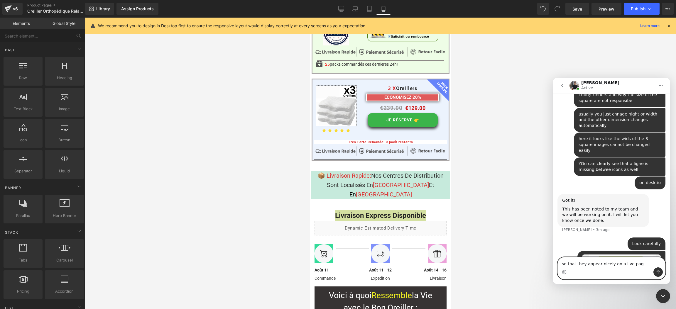
type textarea "so that they appear nicely on a live page"
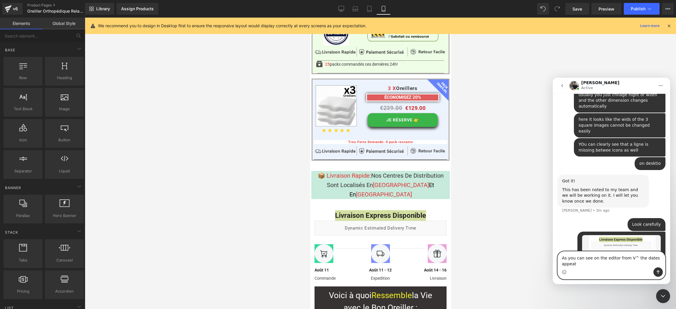
scroll to position [5476, 0]
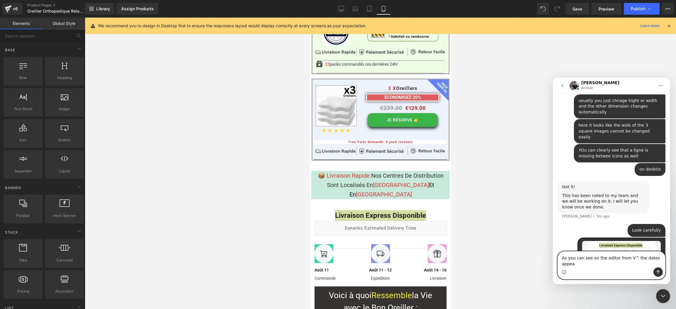
type textarea "As you can see on the editor from V^ the dates appear"
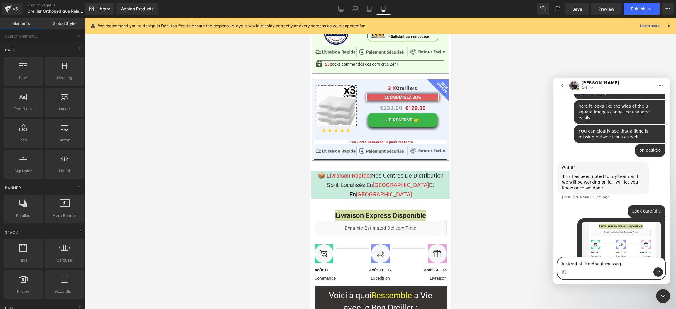
type textarea "instead of the About message"
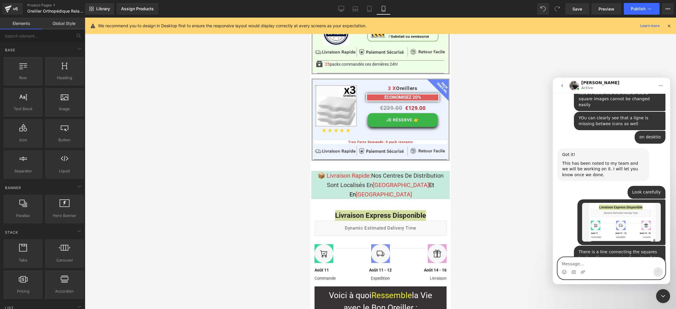
scroll to position [5598, 0]
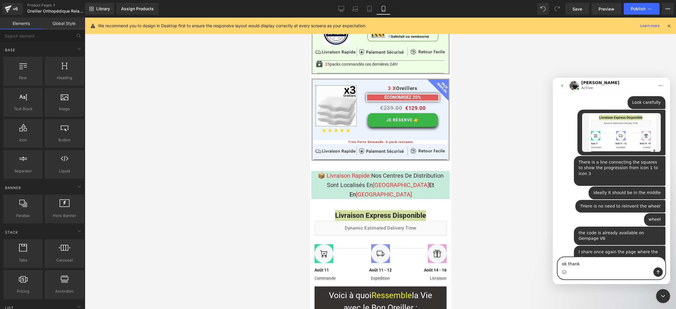
type textarea "ok thanks"
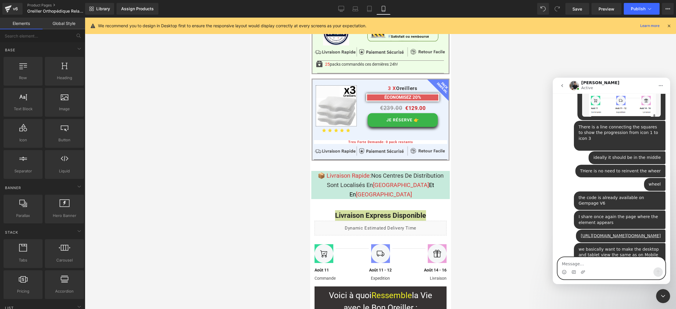
scroll to position [5634, 0]
